Goal: Task Accomplishment & Management: Manage account settings

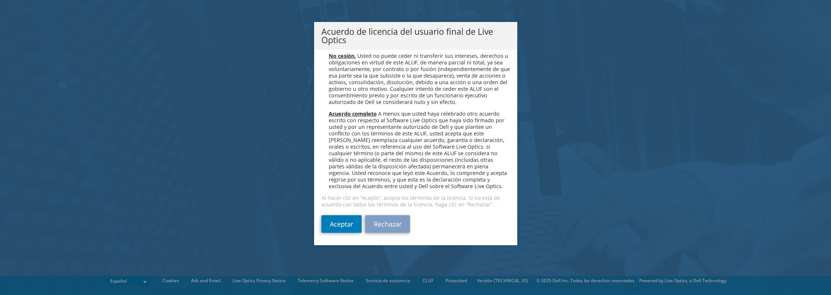
scroll to position [3140, 0]
click at [334, 224] on link "Aceptar" at bounding box center [342, 224] width 40 height 18
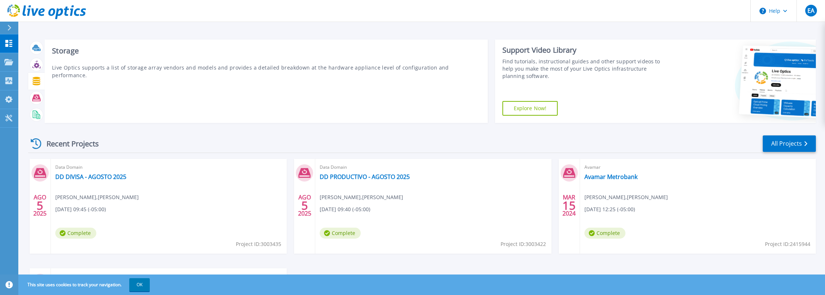
click at [37, 81] on icon at bounding box center [37, 81] width 8 height 8
click at [36, 83] on icon at bounding box center [37, 81] width 8 height 8
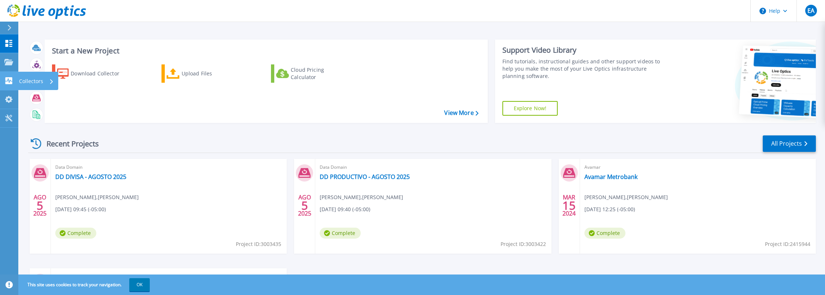
click at [33, 82] on p "Collectors" at bounding box center [31, 81] width 24 height 19
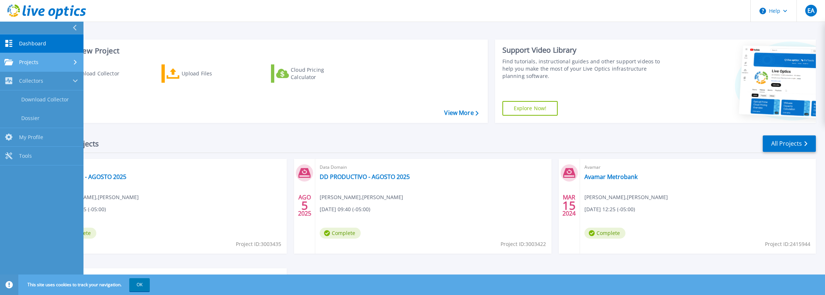
click at [38, 67] on link "Projects Projects" at bounding box center [42, 62] width 84 height 19
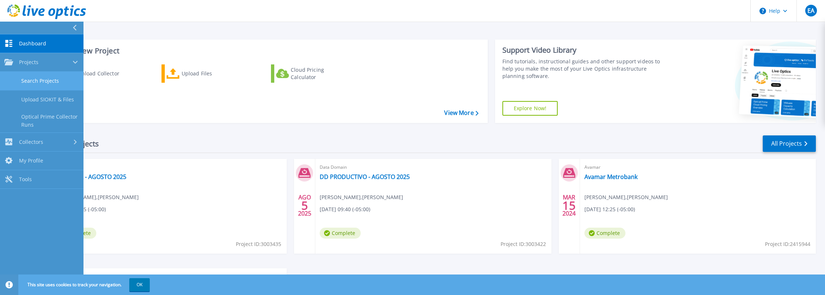
click at [39, 81] on link "Search Projects" at bounding box center [42, 81] width 84 height 19
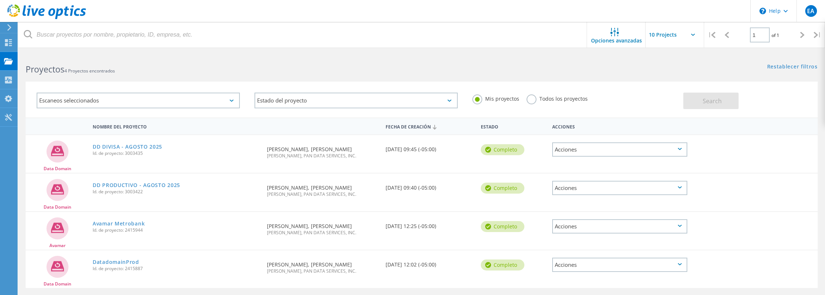
click at [228, 101] on div "Escaneos seleccionados" at bounding box center [138, 101] width 203 height 16
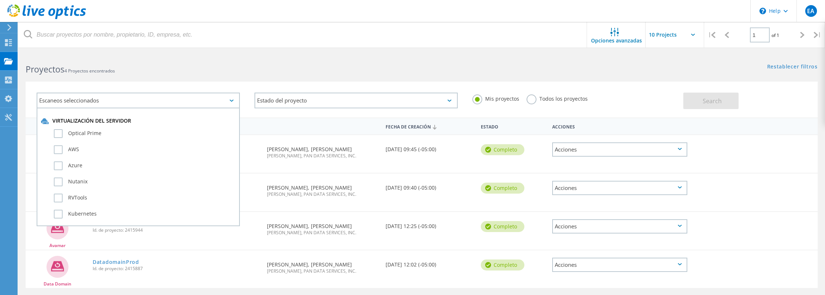
click at [260, 73] on h2 "Proyectos 4 Proyectos encontrados" at bounding box center [220, 69] width 389 height 12
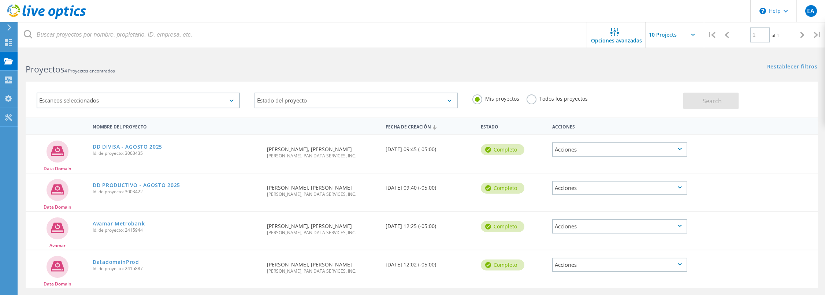
click at [535, 101] on label "Todos los proyectos" at bounding box center [557, 98] width 61 height 7
click at [0, 0] on input "Todos los proyectos" at bounding box center [0, 0] width 0 height 0
click at [728, 102] on button "Search" at bounding box center [711, 101] width 55 height 16
click at [692, 34] on icon at bounding box center [693, 35] width 4 height 2
click at [693, 36] on input "text" at bounding box center [682, 35] width 73 height 26
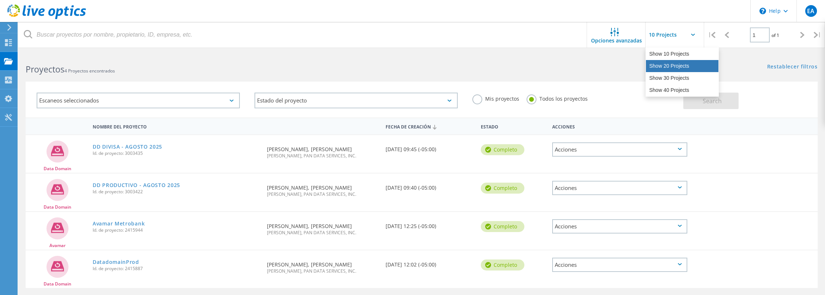
click at [677, 66] on div "Show 20 Projects" at bounding box center [682, 66] width 73 height 12
type input "Show 20 Projects"
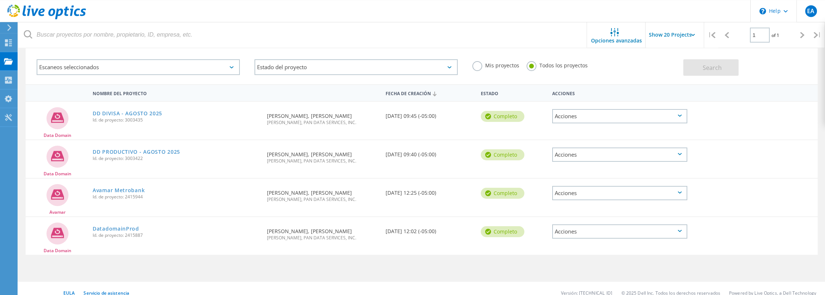
scroll to position [42, 0]
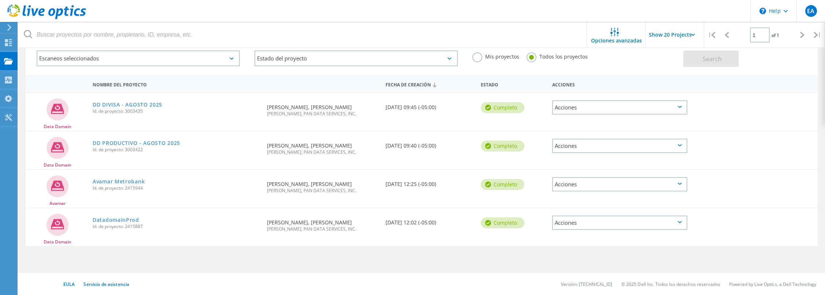
click at [464, 233] on div "Data Domain DatadomainProd Id. de proyecto: 2415887 Solicitado por Elias Lopez,…" at bounding box center [422, 227] width 792 height 38
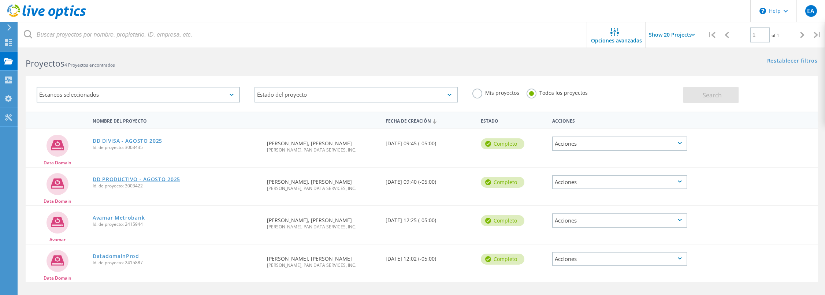
scroll to position [0, 0]
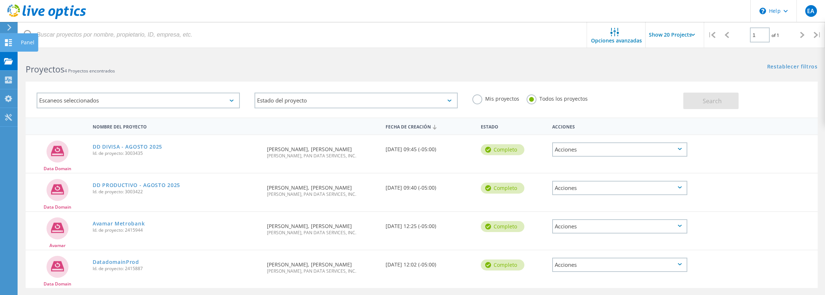
click at [11, 47] on div at bounding box center [8, 44] width 9 height 8
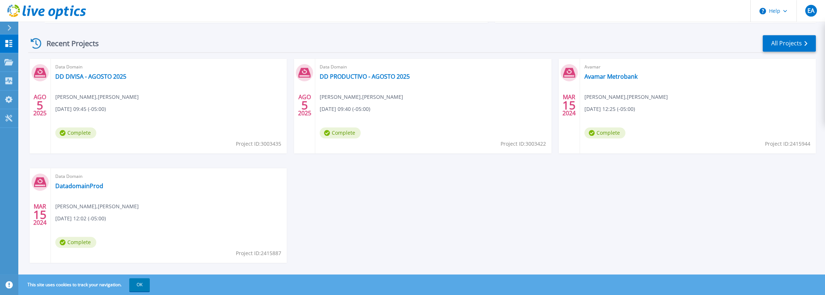
scroll to position [111, 0]
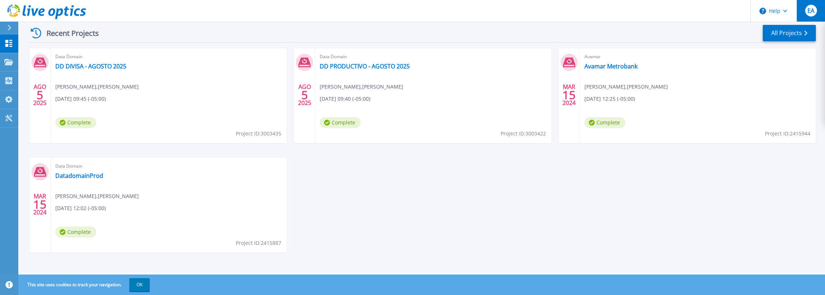
click at [812, 13] on span "EA" at bounding box center [811, 11] width 7 height 6
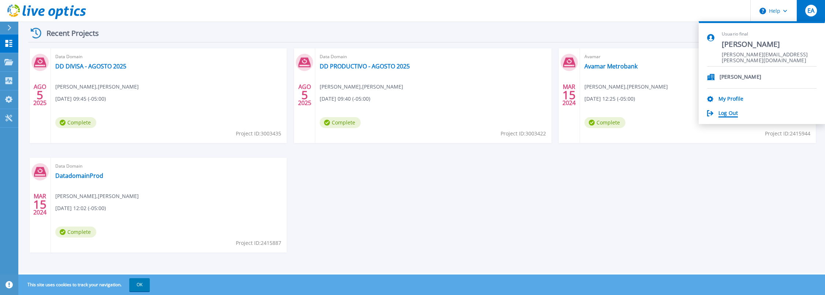
click at [732, 114] on link "Log Out" at bounding box center [728, 113] width 19 height 7
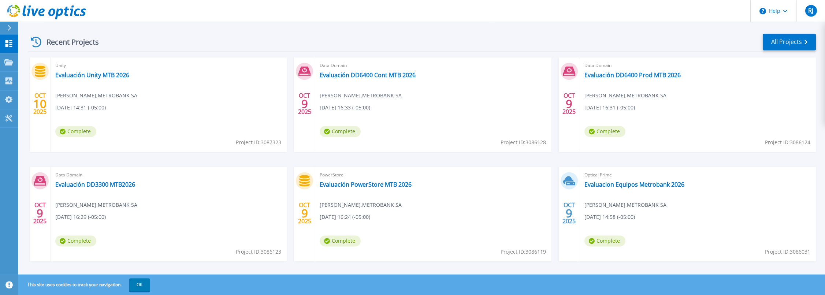
scroll to position [111, 0]
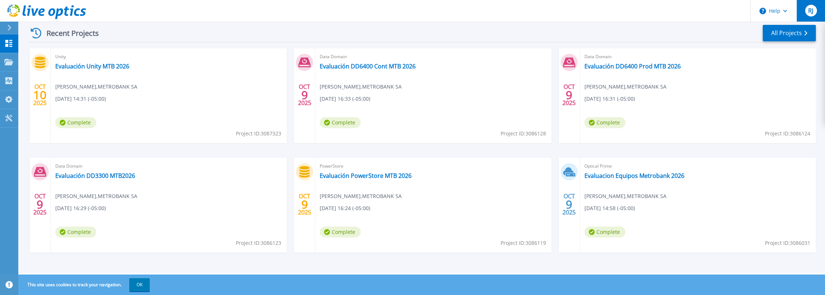
click at [813, 14] on span "RJ" at bounding box center [810, 11] width 5 height 6
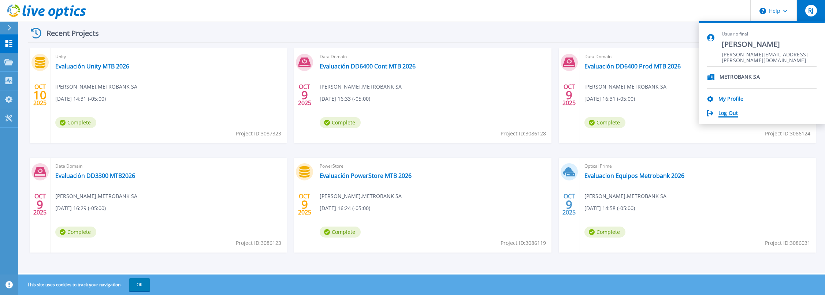
click at [733, 115] on link "Log Out" at bounding box center [728, 113] width 19 height 7
